Goal: Transaction & Acquisition: Purchase product/service

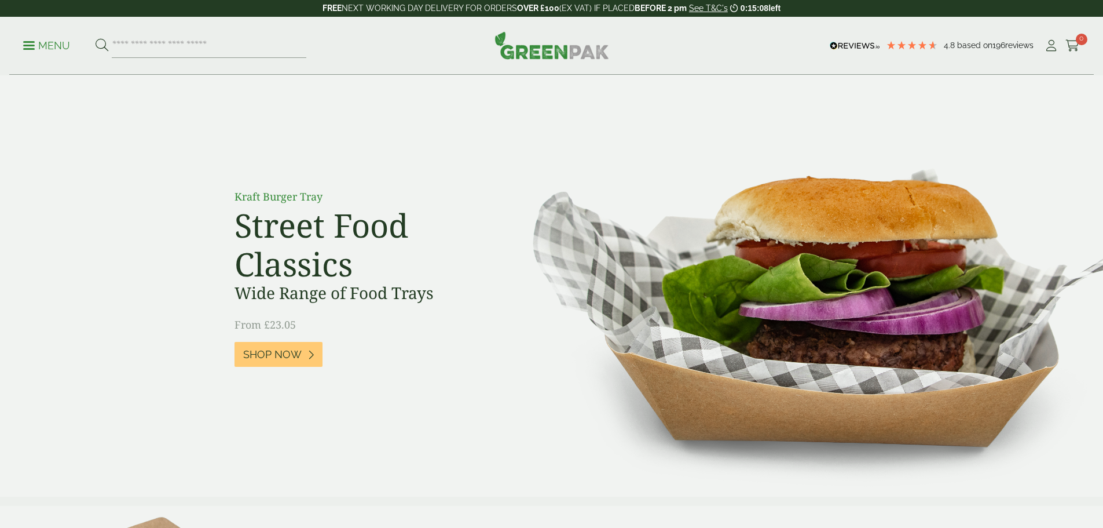
click at [1050, 45] on icon at bounding box center [1051, 46] width 14 height 12
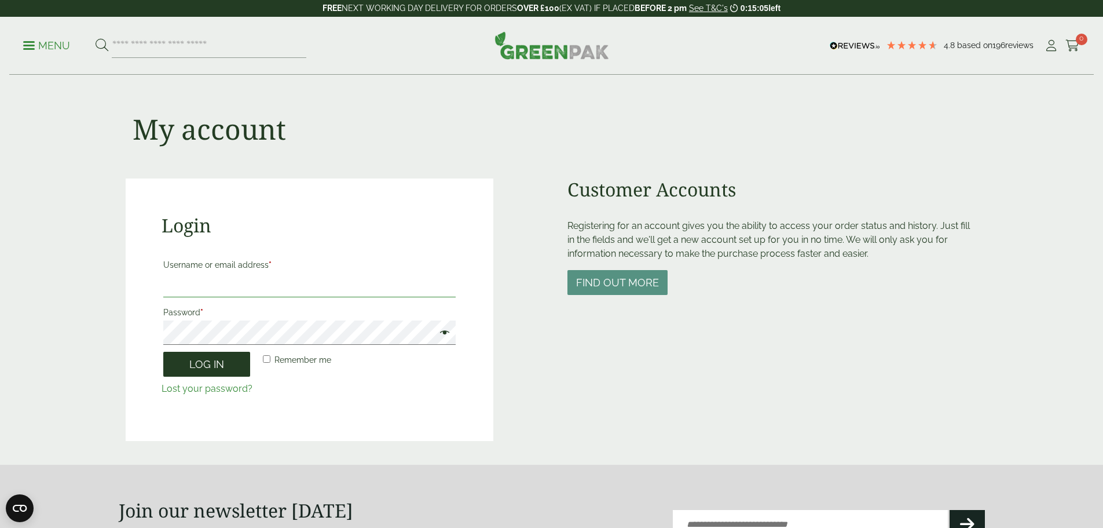
type input "**********"
click at [227, 374] on button "Log in" at bounding box center [206, 364] width 87 height 25
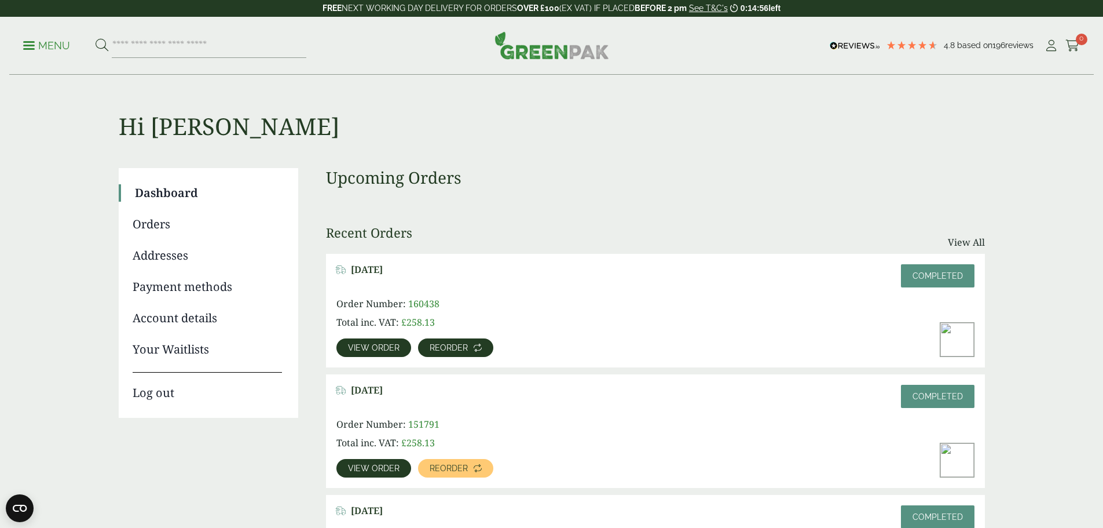
click at [468, 343] on span "Reorder" at bounding box center [449, 347] width 38 height 8
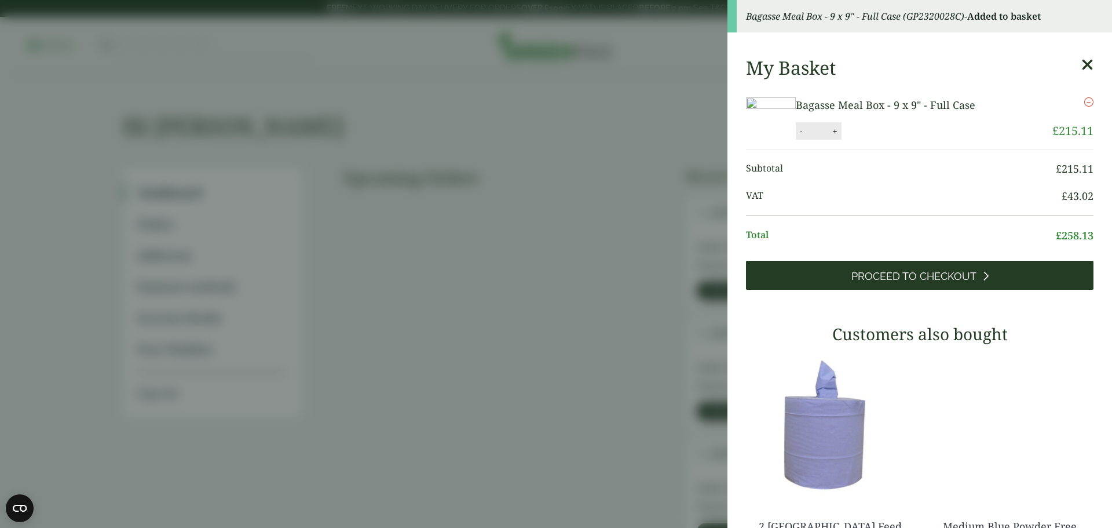
click at [805, 290] on link "Proceed to Checkout" at bounding box center [920, 275] width 348 height 29
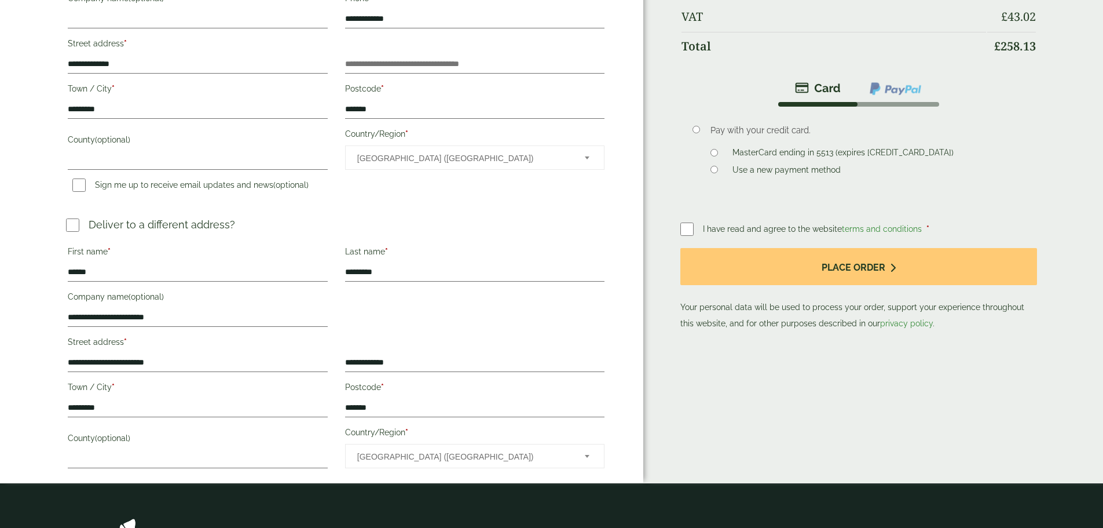
scroll to position [232, 0]
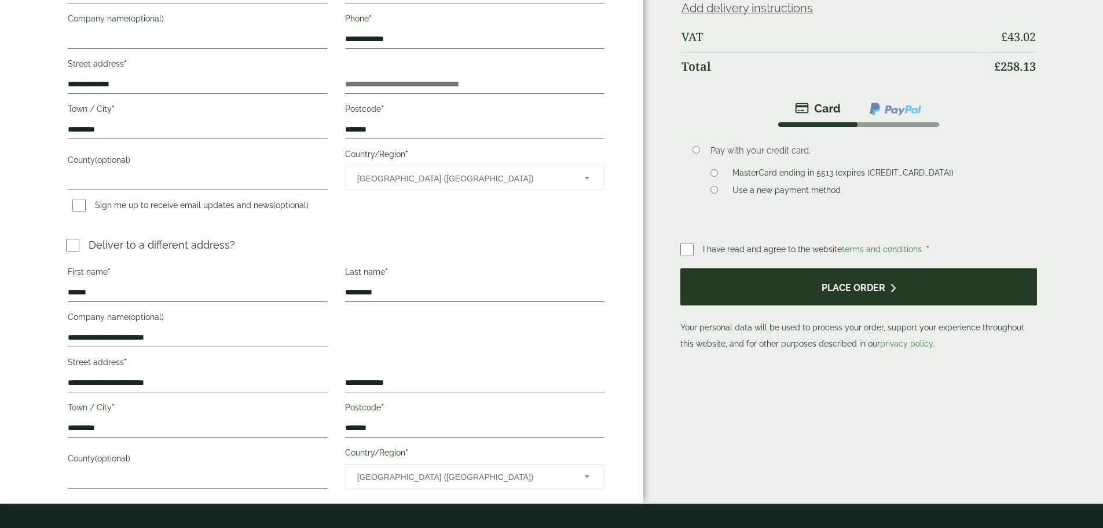
click at [773, 272] on button "Place order" at bounding box center [859, 287] width 356 height 38
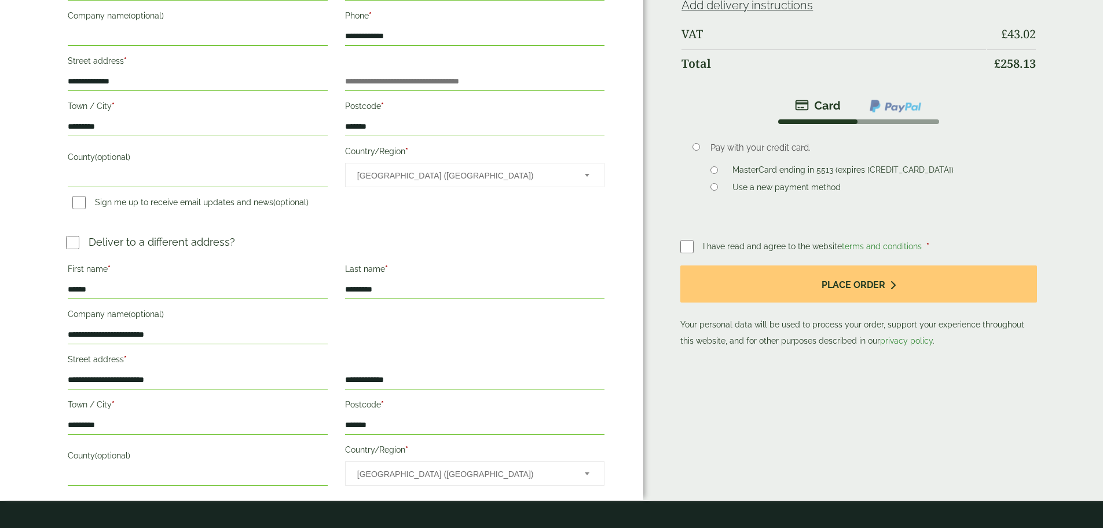
scroll to position [290, 0]
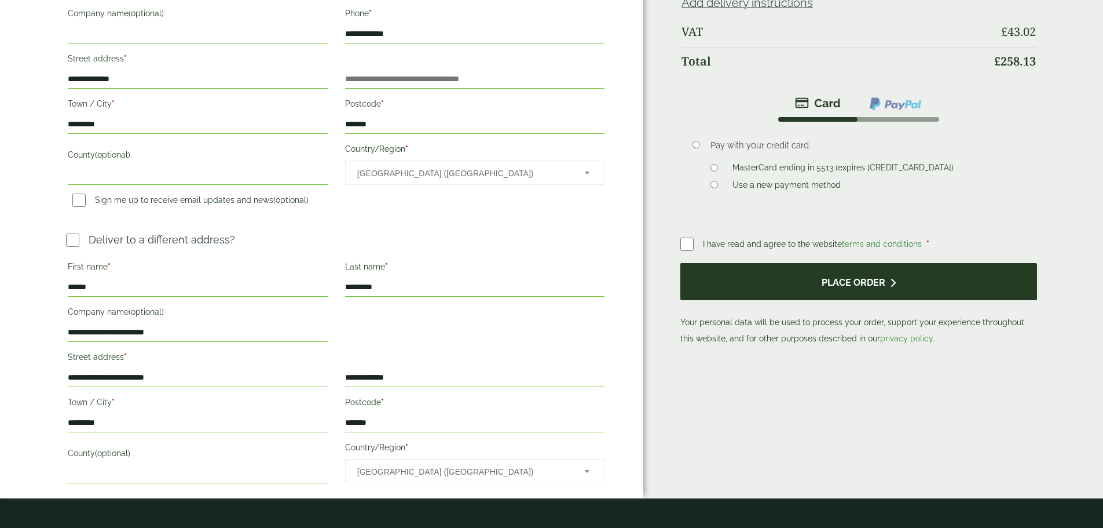
click at [781, 275] on button "Place order" at bounding box center [859, 282] width 356 height 38
